Goal: Information Seeking & Learning: Learn about a topic

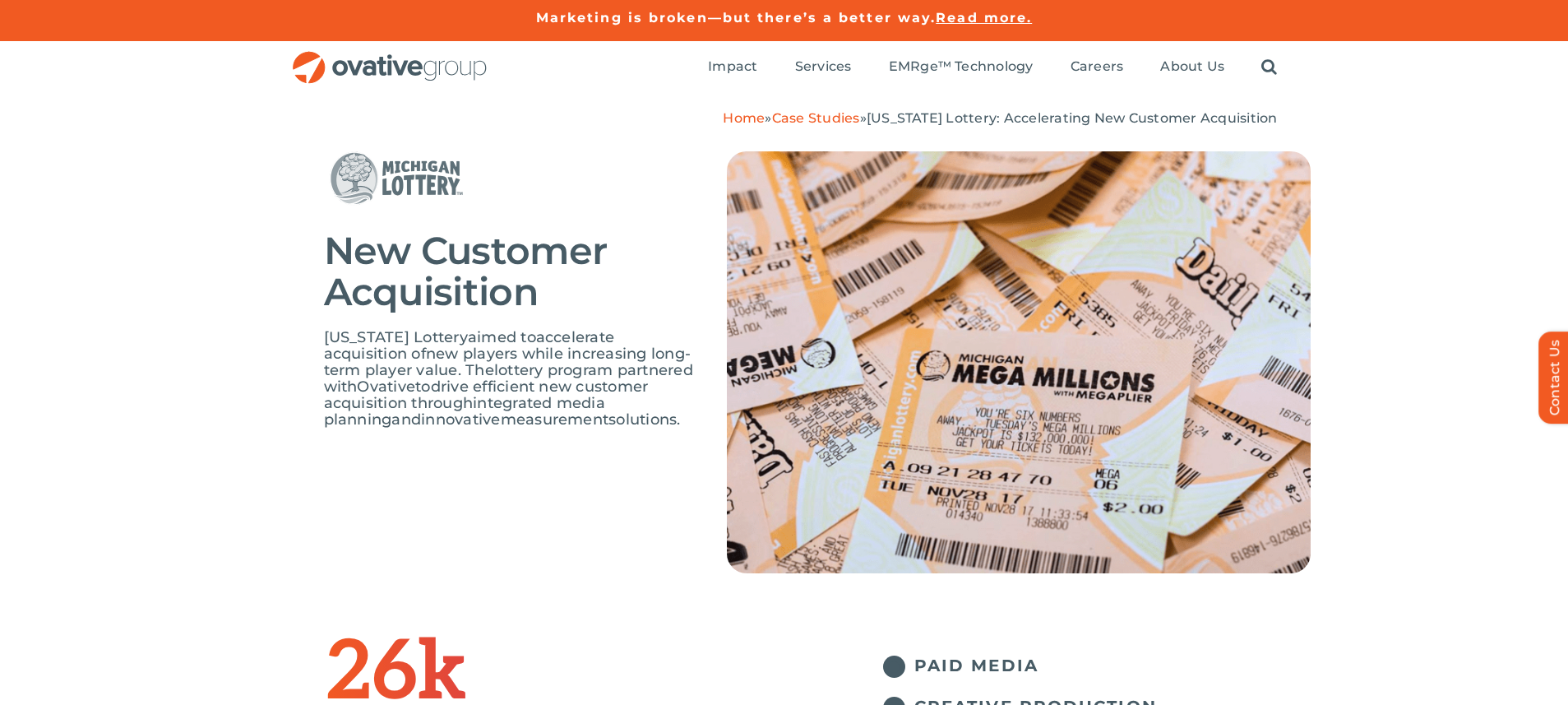
click at [377, 175] on img at bounding box center [419, 179] width 190 height 54
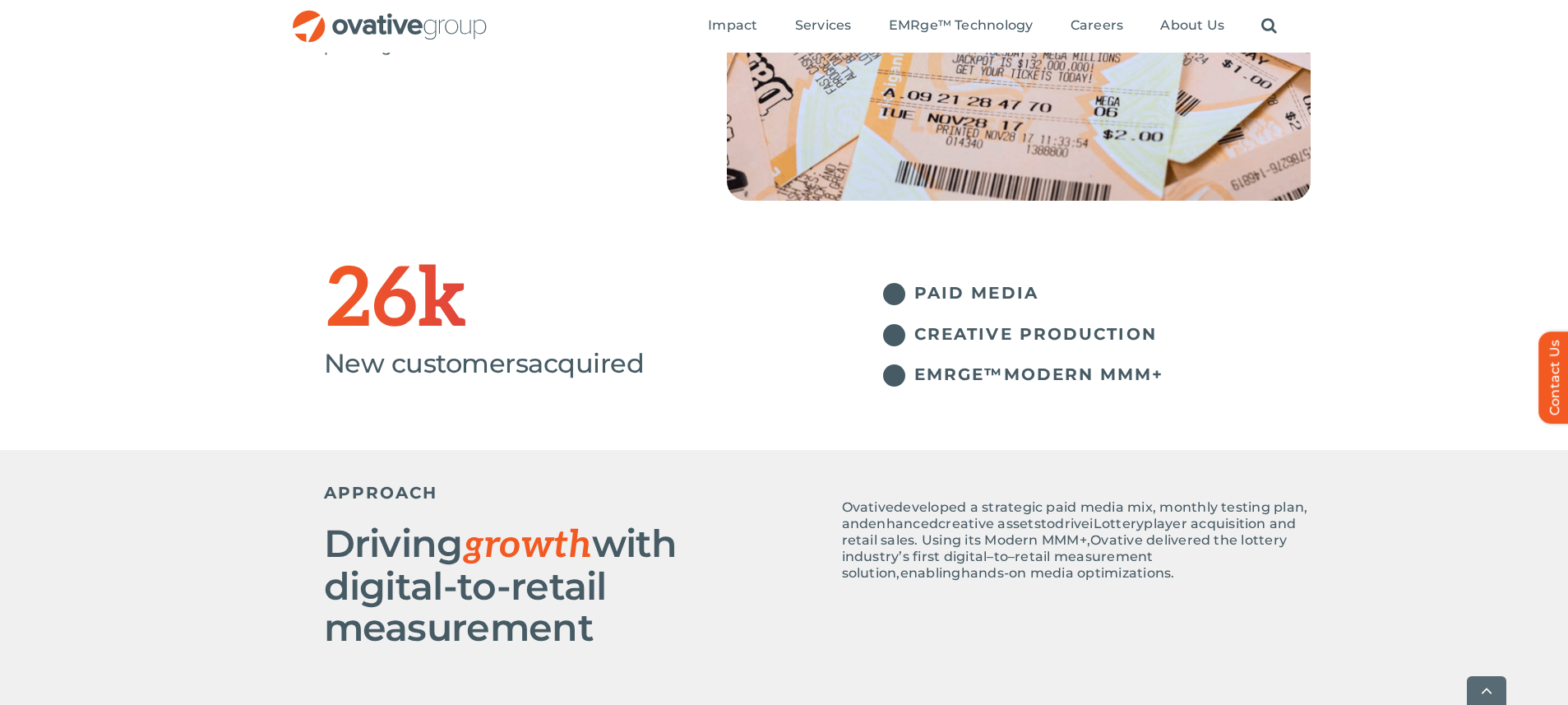
scroll to position [382, 0]
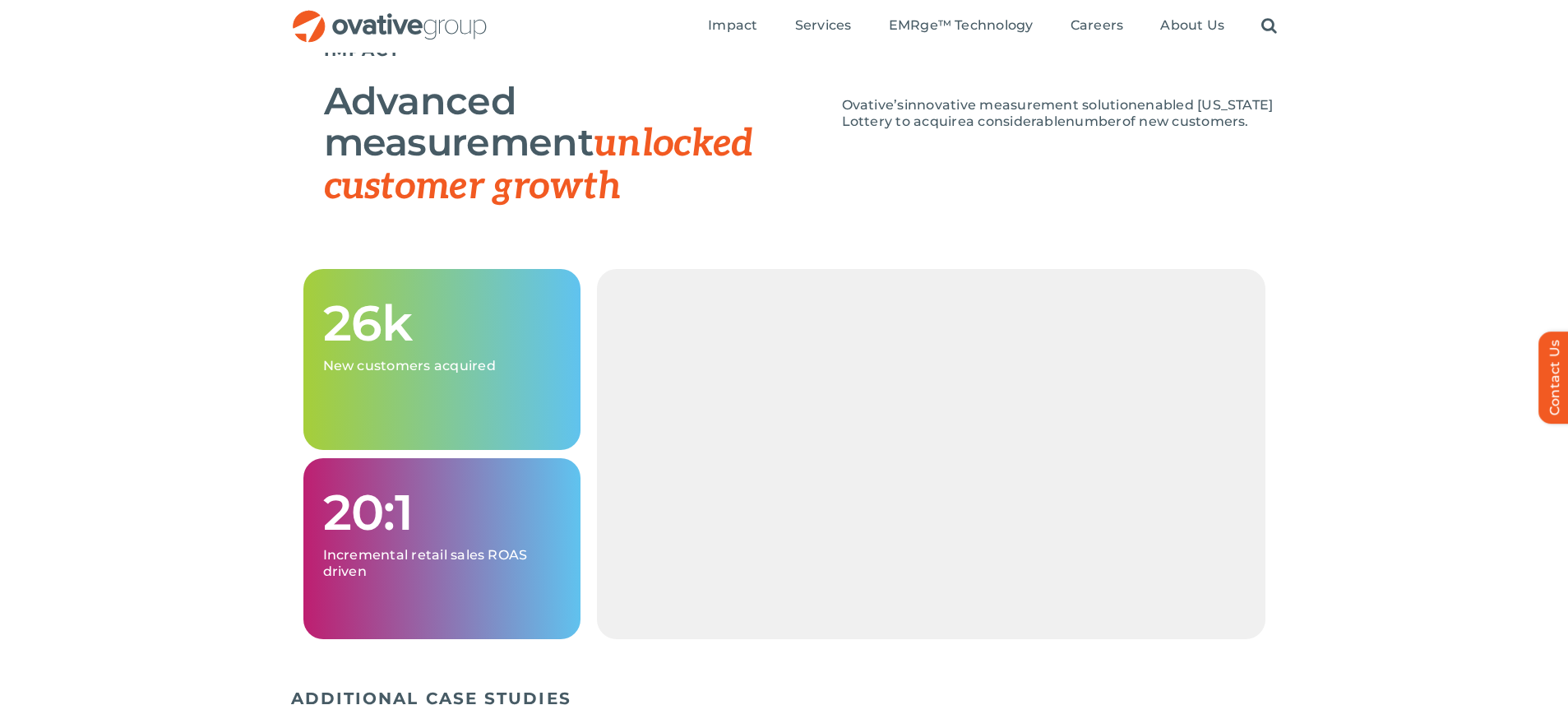
scroll to position [1656, 0]
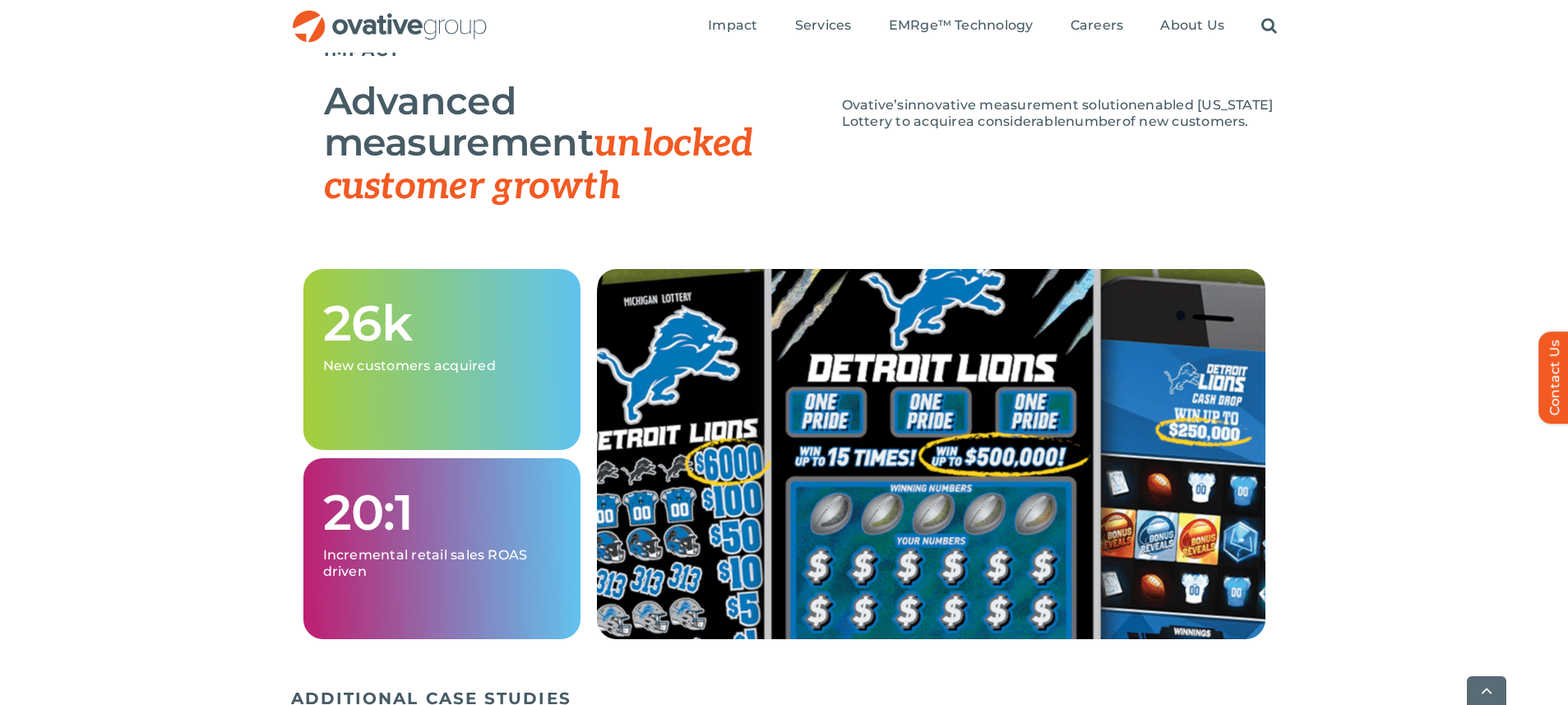
click at [850, 105] on span "Ovative’s" at bounding box center [873, 105] width 63 height 15
drag, startPoint x: 843, startPoint y: 105, endPoint x: 1171, endPoint y: 150, distance: 331.1
click at [1171, 150] on div "Advanced measurement unlocked customer growth Ovative’s innovative measurement …" at bounding box center [817, 146] width 987 height 147
copy span "Ovative’s innovative measurement solution enabled [US_STATE] Lottery to acquire…"
click at [168, 273] on div "26k New customers acquired 20:1 Incremental retail sales ROAS driven" at bounding box center [784, 475] width 1568 height 411
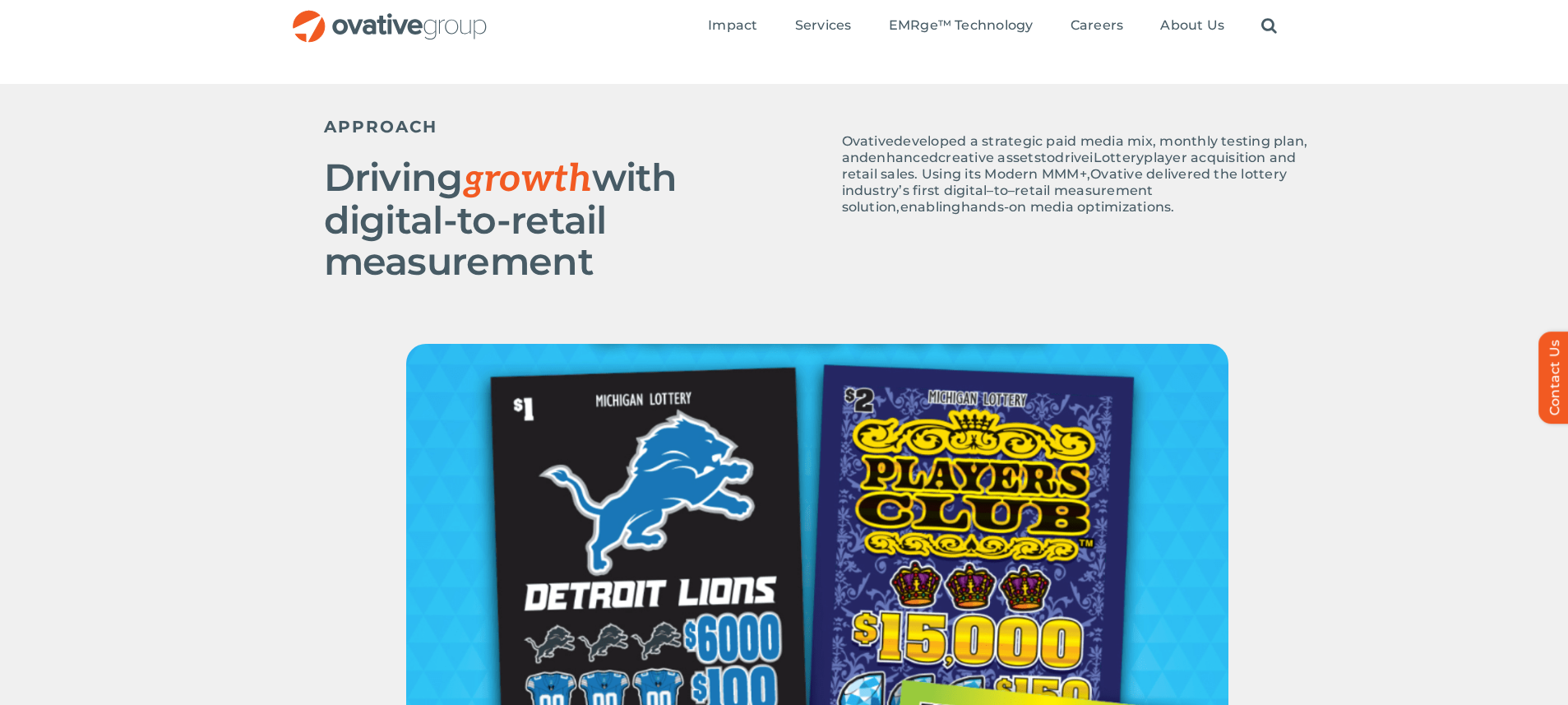
scroll to position [715, 0]
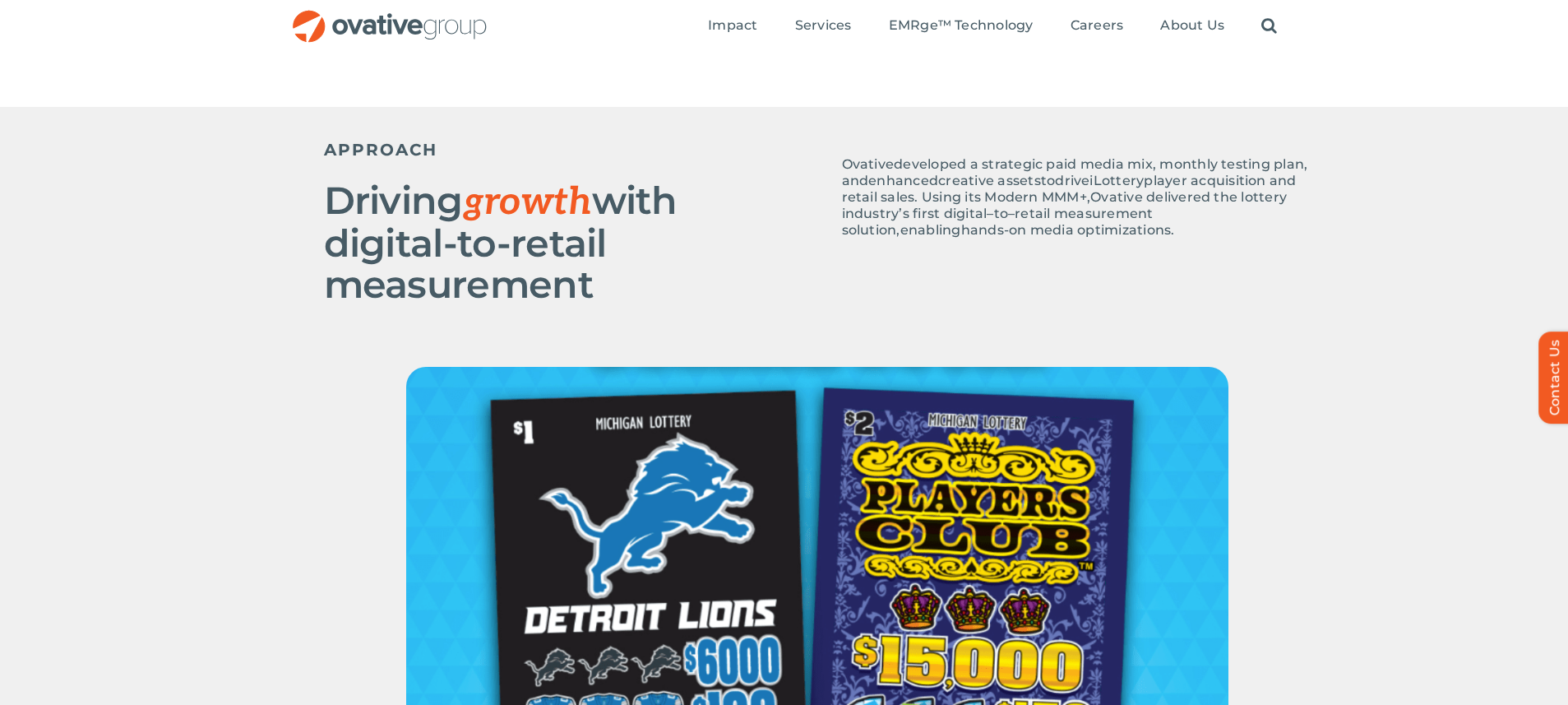
click at [380, 249] on h2 "Driving growth with digital-to-retail measurement" at bounding box center [570, 243] width 493 height 125
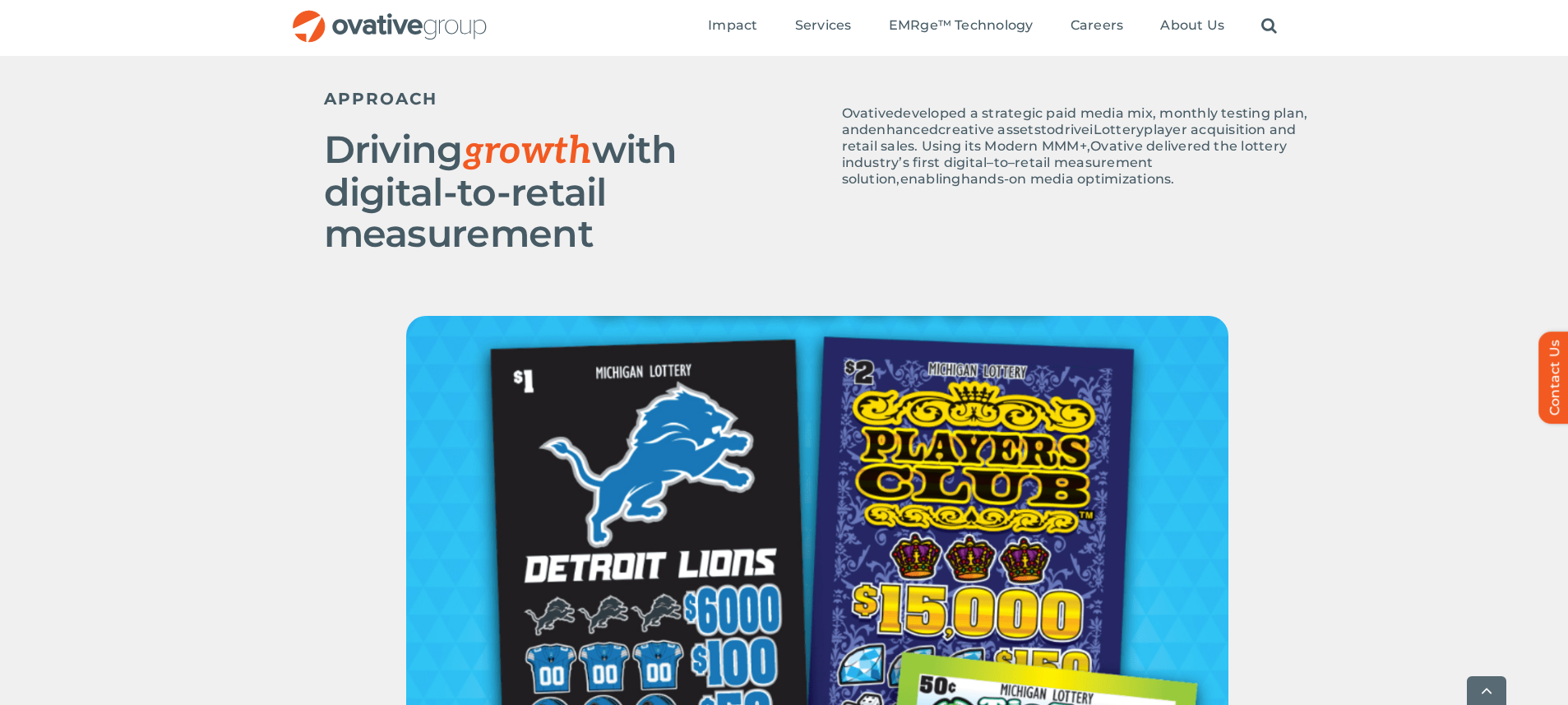
click at [931, 155] on span "delivered the lottery industry’s first digital" at bounding box center [1065, 154] width 446 height 32
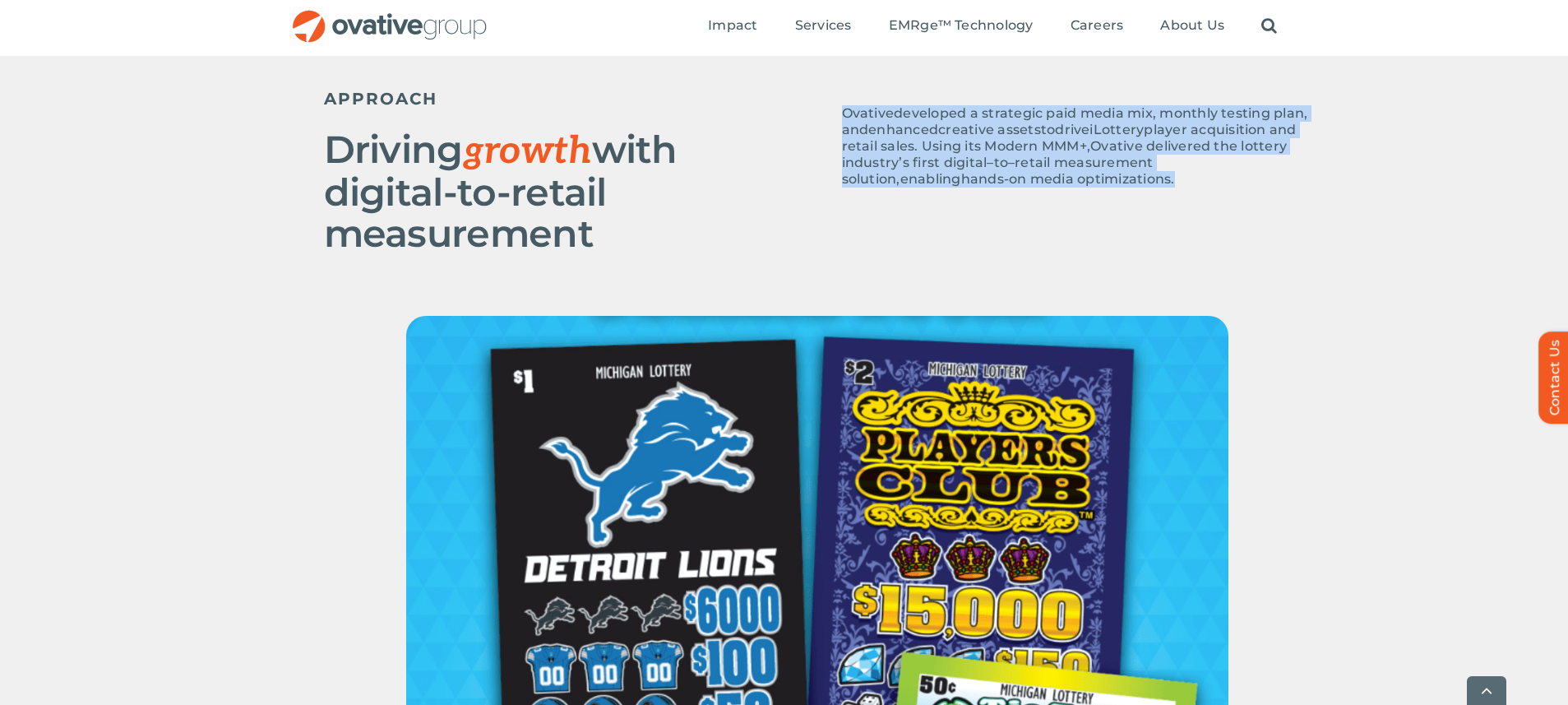
drag, startPoint x: 845, startPoint y: 113, endPoint x: 1147, endPoint y: 179, distance: 309.1
click at [1147, 179] on p "Ovative developed a strategic paid media mix, monthly testing plan, and enhance…" at bounding box center [1076, 146] width 469 height 82
copy span "Ovative developed a strategic paid media mix, monthly testing plan, and enhance…"
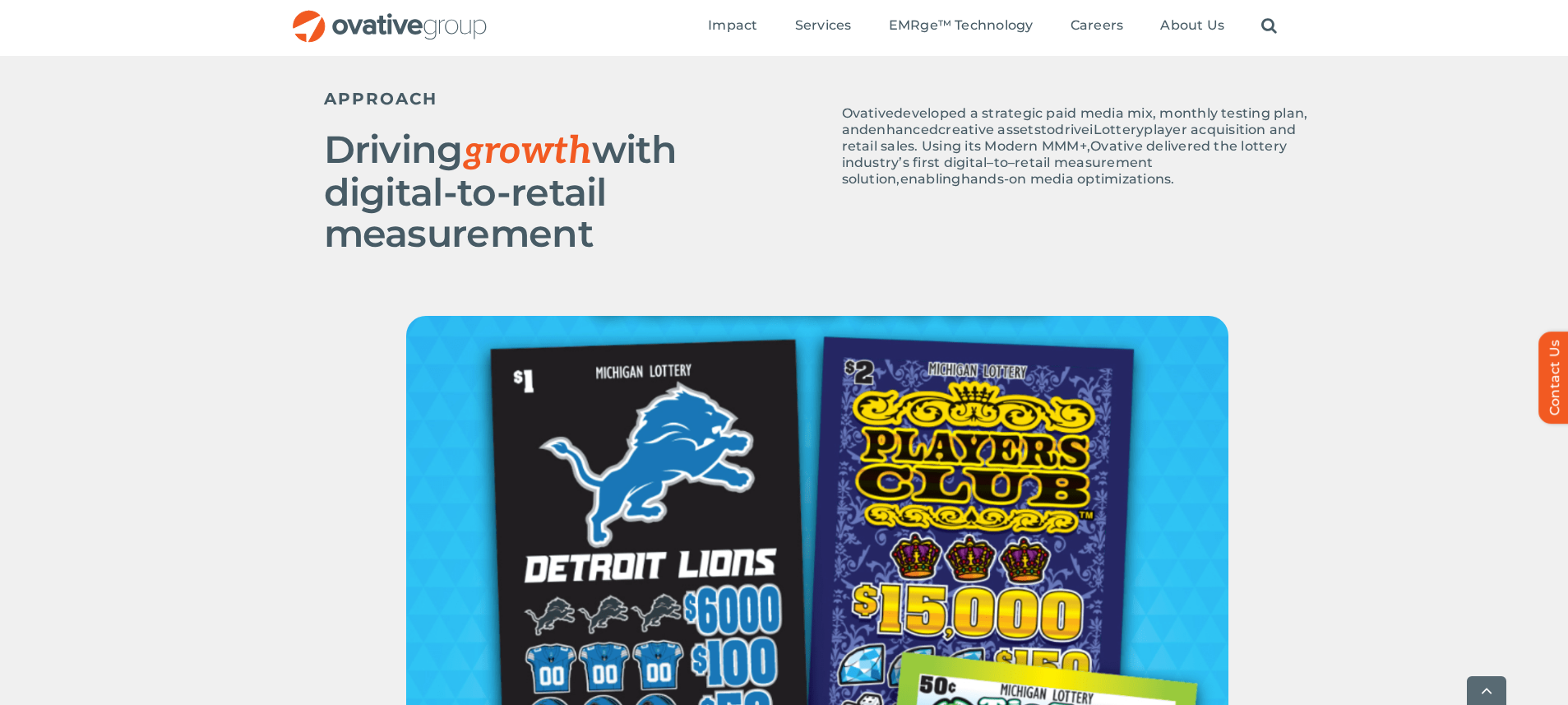
click at [290, 488] on div at bounding box center [784, 606] width 1568 height 581
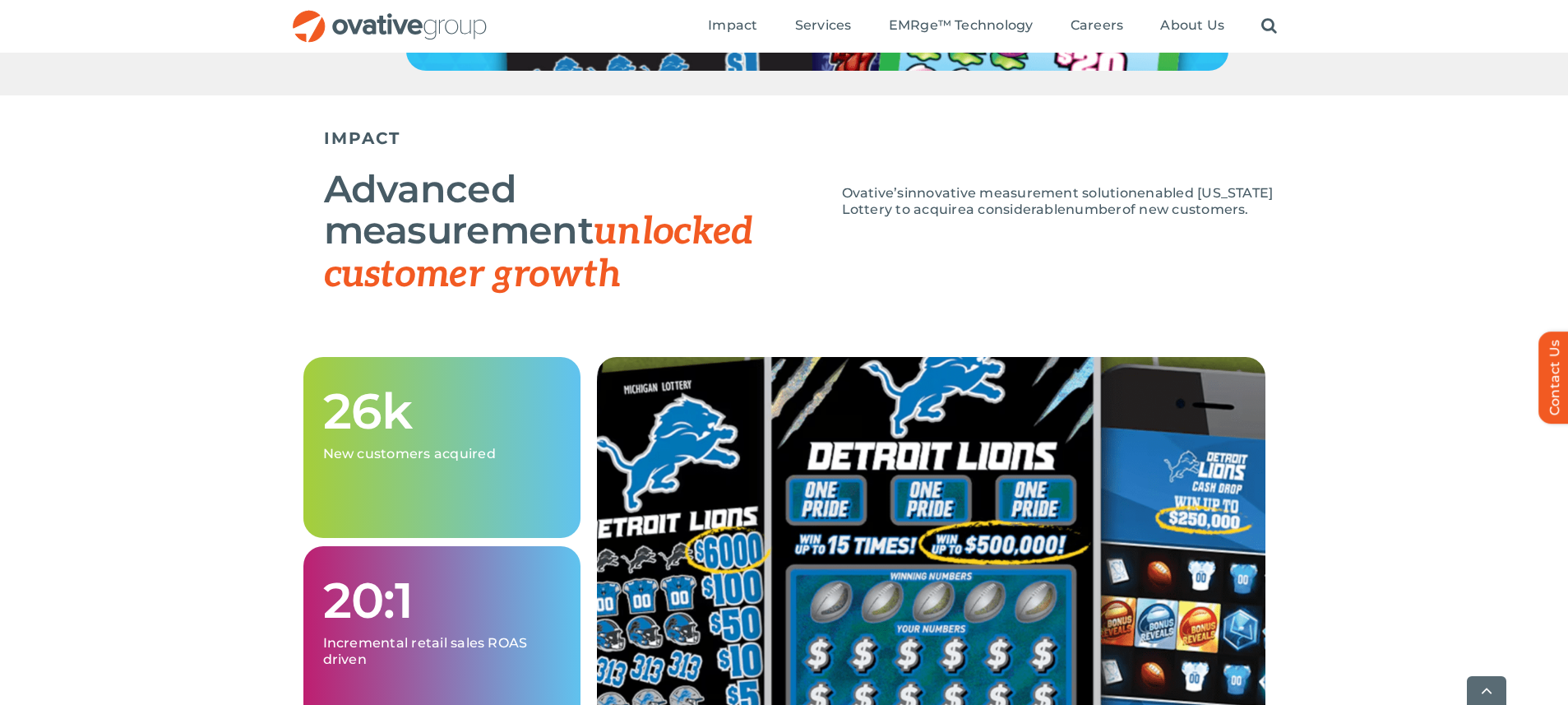
scroll to position [1571, 0]
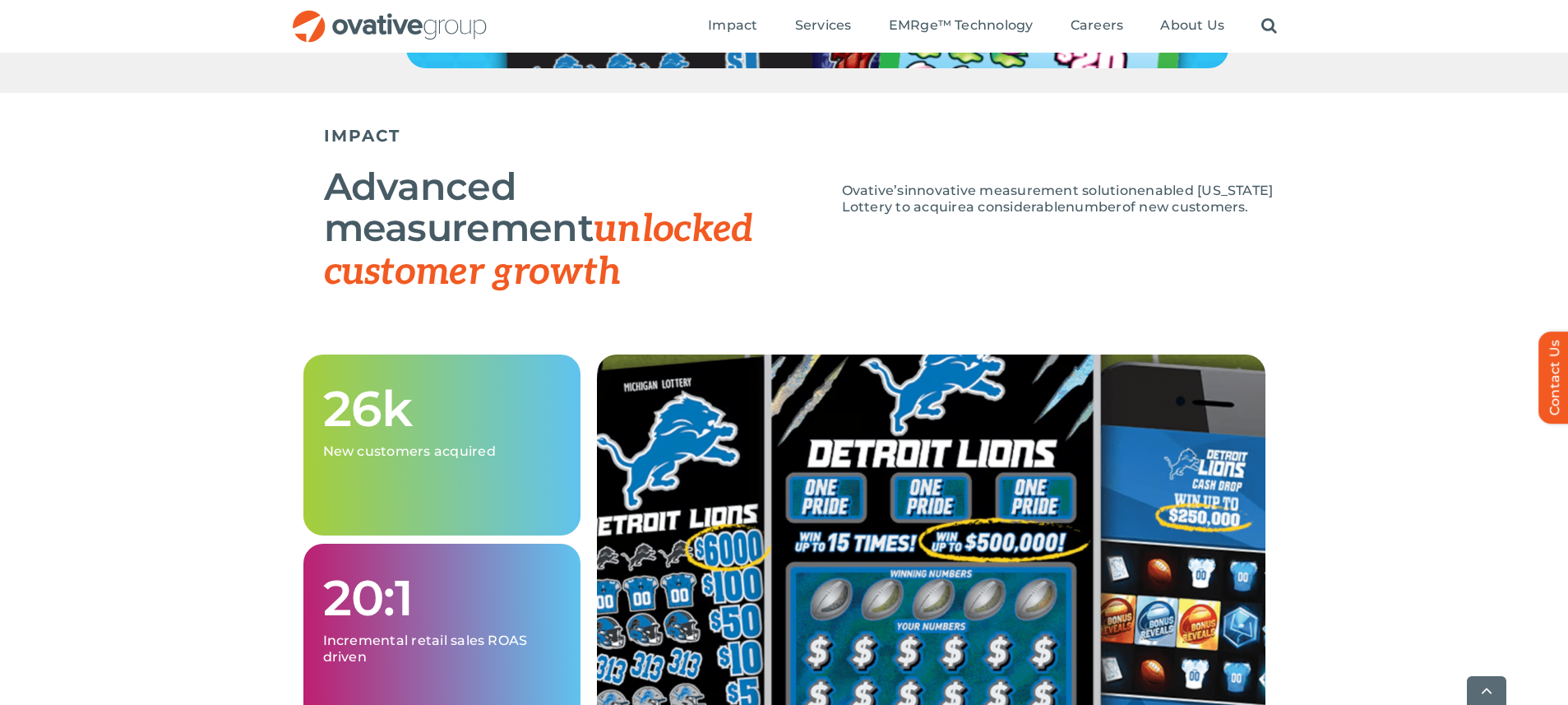
drag, startPoint x: 845, startPoint y: 193, endPoint x: 1279, endPoint y: 221, distance: 434.9
click at [1279, 224] on div "Ovative’s innovative measurement solution enabled [US_STATE] Lottery to acquire…" at bounding box center [1076, 207] width 469 height 49
copy span "Ovative’s innovative measurement solution enabled [US_STATE] Lottery to acquire…"
